Goal: Find contact information: Find contact information

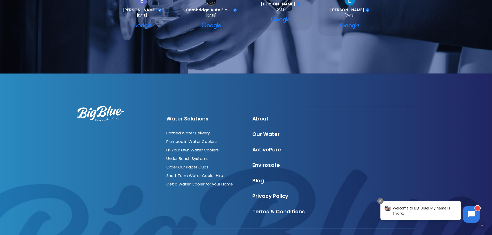
scroll to position [579, 0]
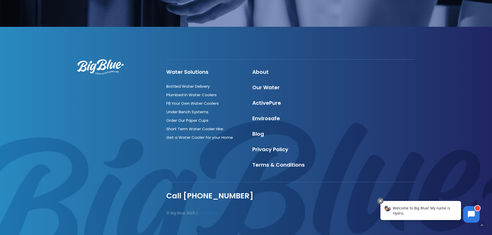
click at [209, 211] on link "Contact us" at bounding box center [209, 213] width 22 height 5
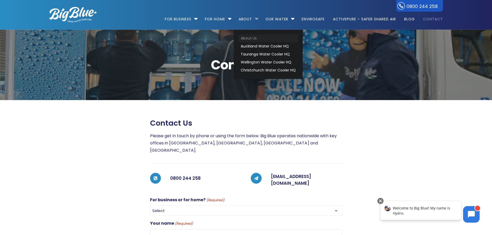
click at [247, 39] on link "About Us" at bounding box center [268, 38] width 60 height 8
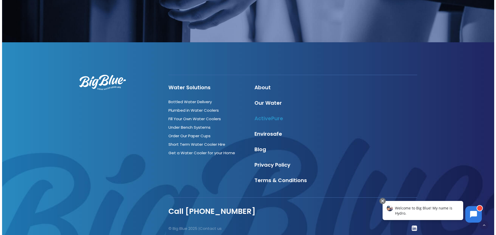
scroll to position [1851, 0]
